Goal: Connect with others: Connect with others

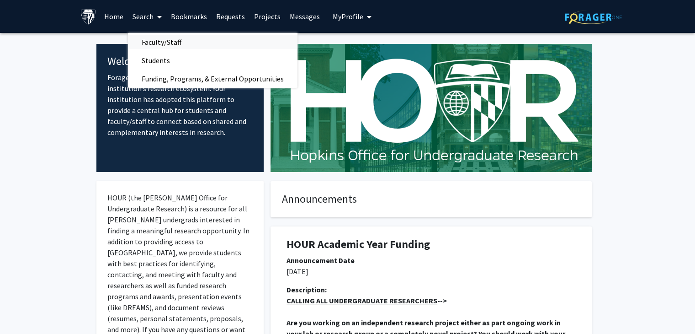
click at [161, 44] on span "Faculty/Staff" at bounding box center [161, 42] width 67 height 18
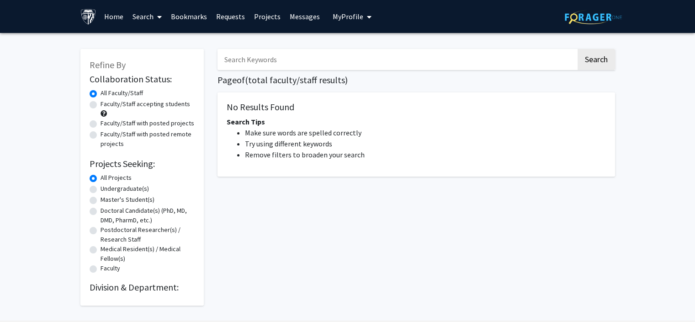
click at [151, 123] on label "Faculty/Staff with posted projects" at bounding box center [148, 123] width 94 height 10
click at [106, 123] on input "Faculty/Staff with posted projects" at bounding box center [104, 121] width 6 height 6
radio input "true"
click at [149, 13] on link "Search" at bounding box center [147, 16] width 38 height 32
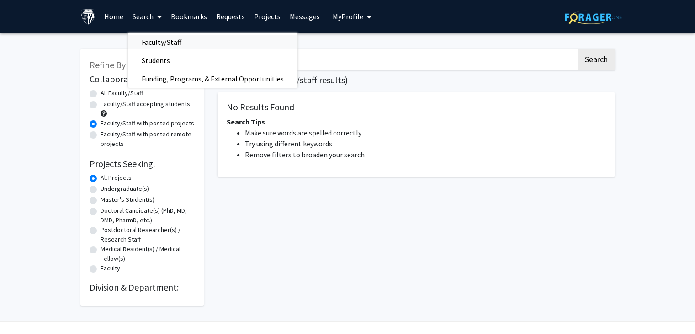
click at [162, 43] on span "Faculty/Staff" at bounding box center [161, 42] width 67 height 18
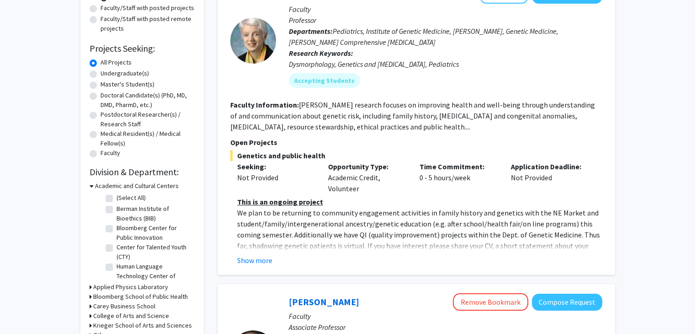
scroll to position [137, 0]
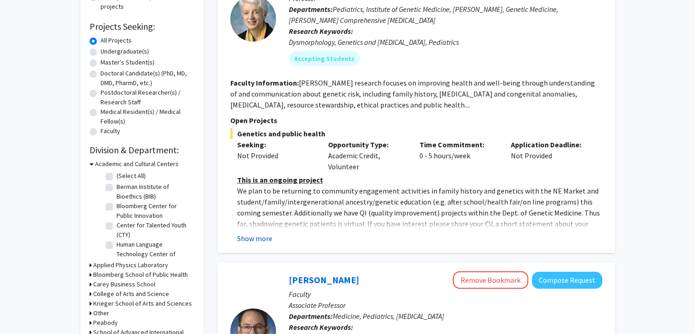
click at [267, 238] on button "Show more" at bounding box center [254, 238] width 35 height 11
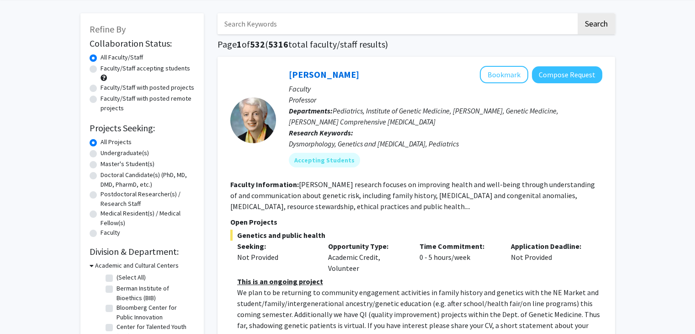
scroll to position [91, 0]
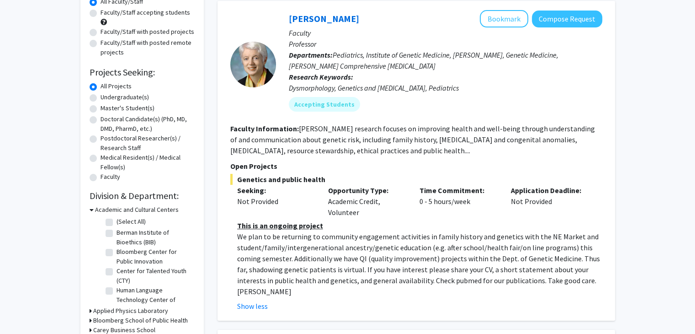
click at [117, 233] on label "Berman Institute of Bioethics (BIB)" at bounding box center [155, 237] width 76 height 19
click at [117, 233] on input "Berman Institute of Bioethics (BIB)" at bounding box center [120, 231] width 6 height 6
checkbox input "true"
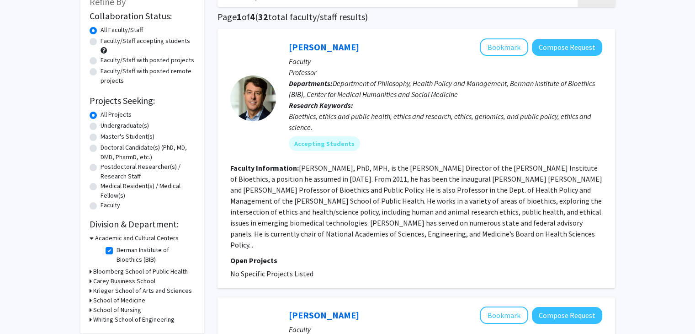
scroll to position [91, 0]
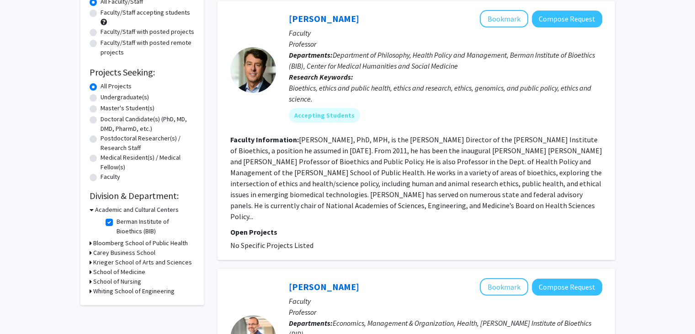
click at [117, 222] on label "Berman Institute of Bioethics (BIB)" at bounding box center [155, 226] width 76 height 19
click at [117, 222] on input "Berman Institute of Bioethics (BIB)" at bounding box center [120, 220] width 6 height 6
checkbox input "false"
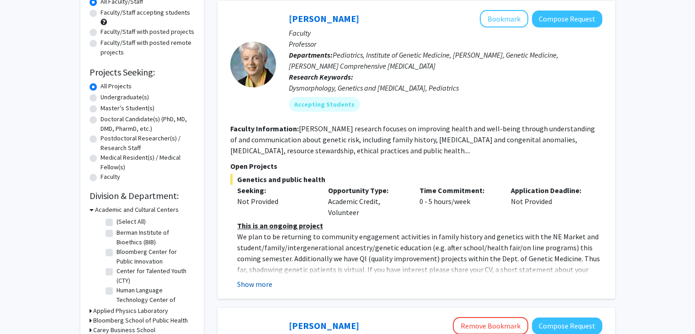
click at [256, 288] on button "Show more" at bounding box center [254, 283] width 35 height 11
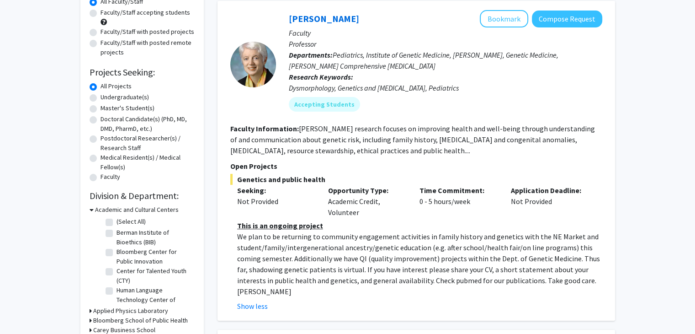
scroll to position [46, 0]
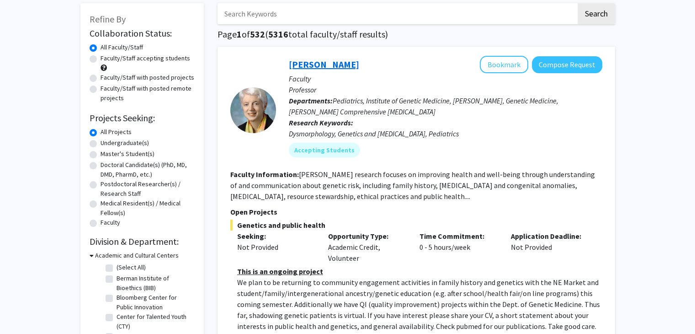
click at [333, 65] on link "[PERSON_NAME]" at bounding box center [324, 64] width 70 height 11
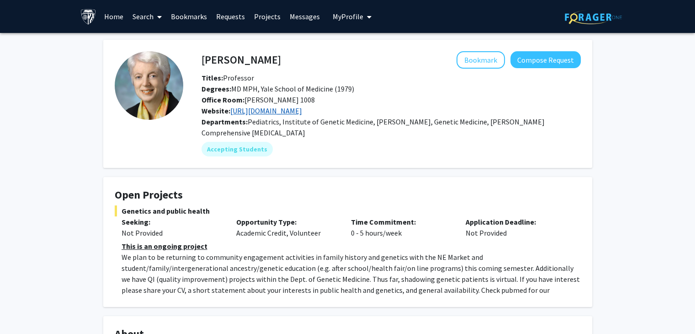
click at [302, 112] on link "[URL][DOMAIN_NAME]" at bounding box center [266, 110] width 72 height 9
click at [543, 63] on button "Compose Request" at bounding box center [546, 59] width 70 height 17
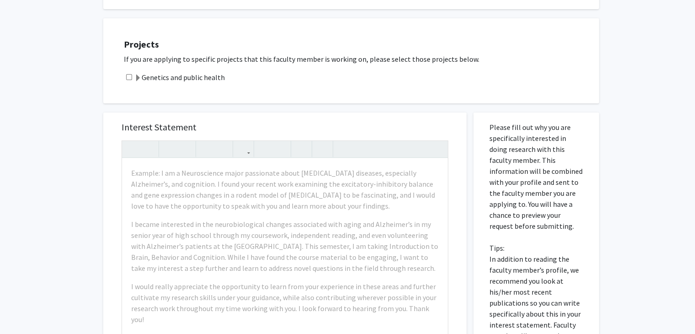
scroll to position [229, 0]
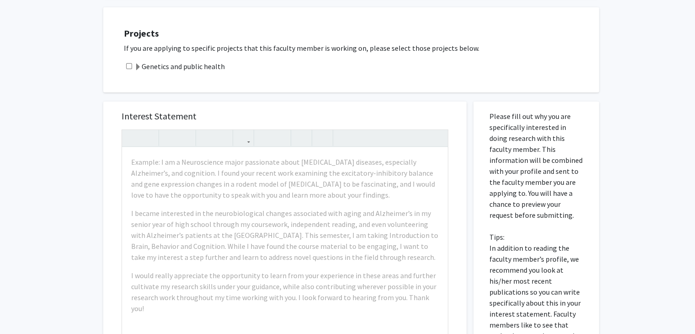
click at [129, 66] on input "checkbox" at bounding box center [129, 66] width 6 height 6
checkbox input "true"
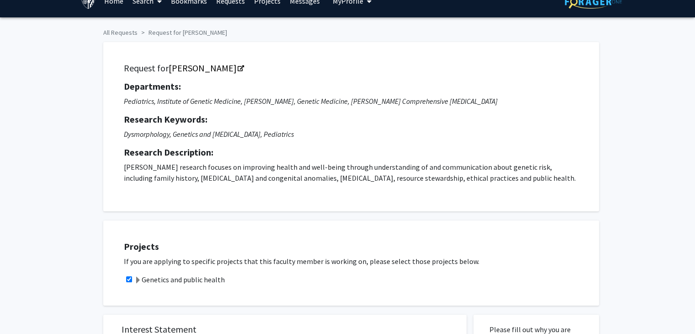
scroll to position [0, 0]
